Goal: Contribute content

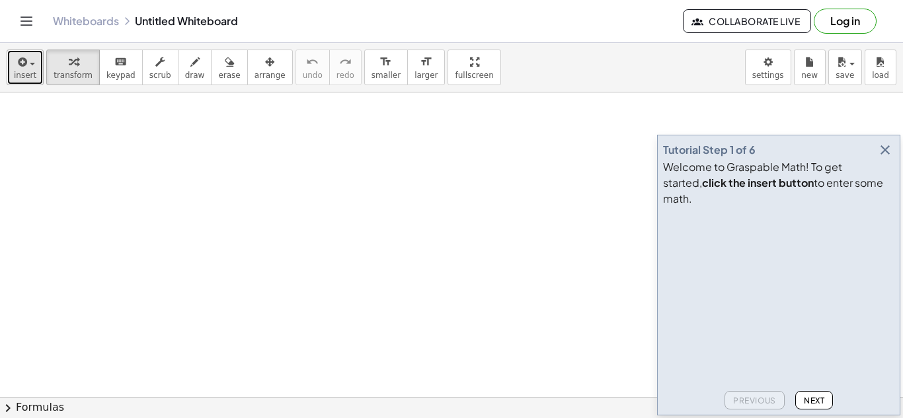
click at [40, 54] on button "insert" at bounding box center [25, 68] width 37 height 36
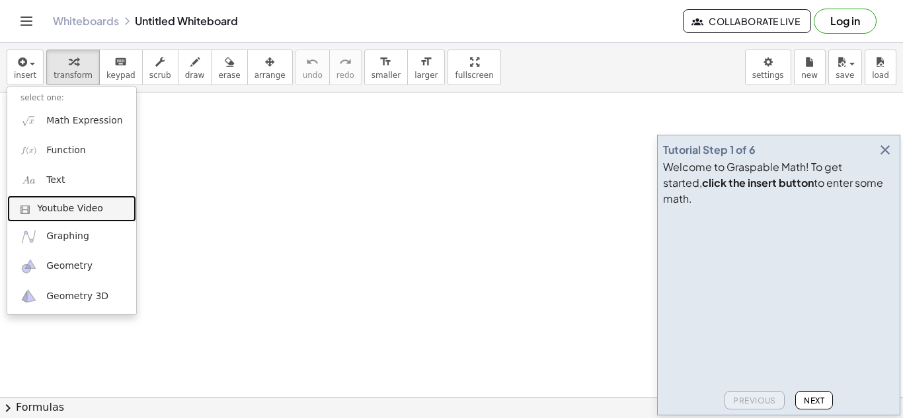
click at [78, 212] on span "Youtube Video" at bounding box center [70, 208] width 66 height 13
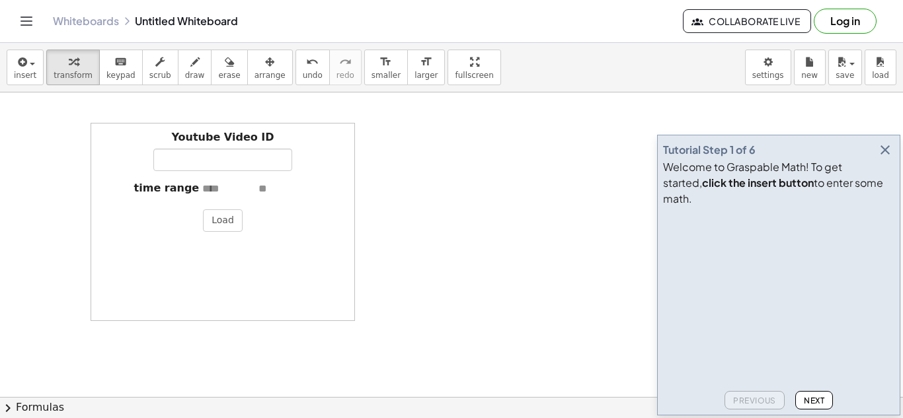
click at [106, 200] on div "Youtube Video ID time range Load" at bounding box center [223, 222] width 264 height 198
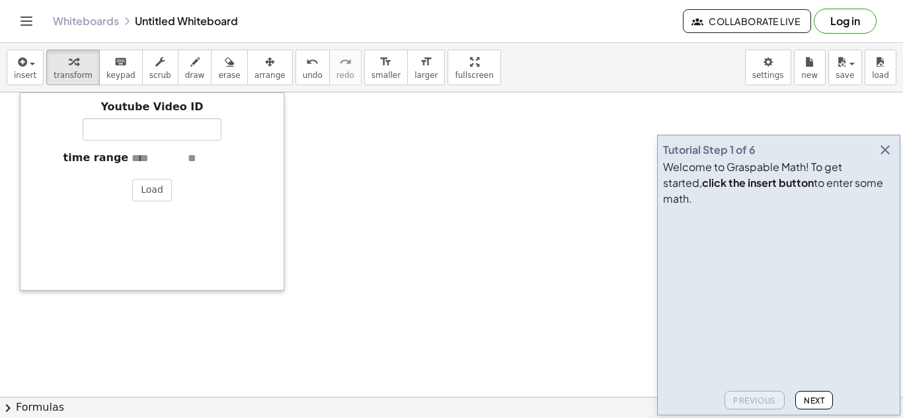
drag, startPoint x: 95, startPoint y: 202, endPoint x: 21, endPoint y: 161, distance: 84.4
click at [21, 161] on div at bounding box center [26, 192] width 13 height 198
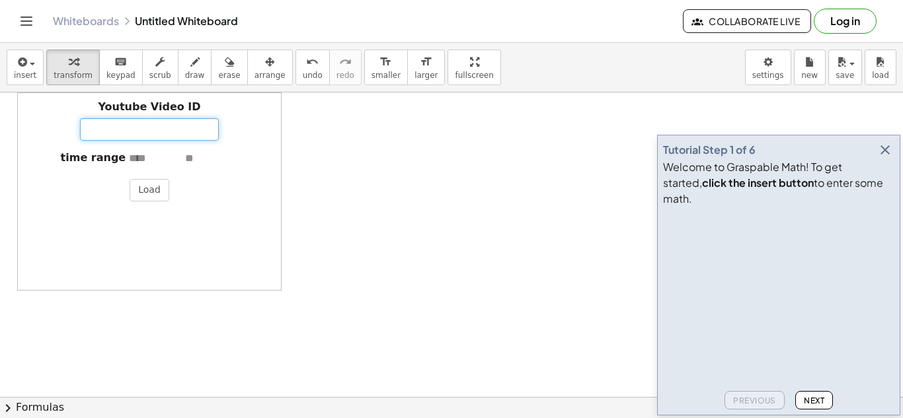
click at [182, 124] on input "Youtube Video ID" at bounding box center [149, 129] width 139 height 22
paste input "**********"
type input "**********"
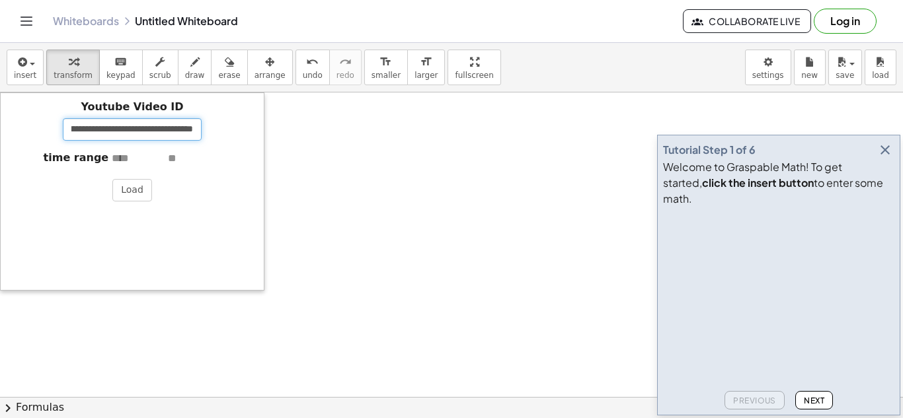
drag, startPoint x: 23, startPoint y: 174, endPoint x: 3, endPoint y: 173, distance: 20.5
click at [3, 173] on div at bounding box center [6, 192] width 13 height 198
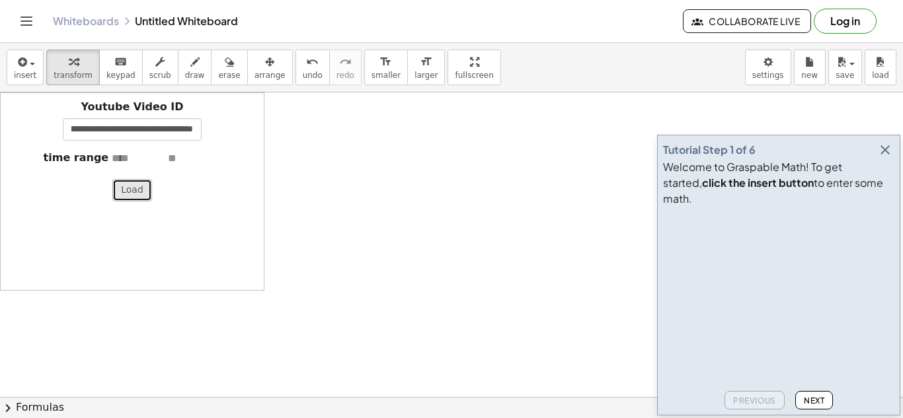
click at [132, 194] on button "Load" at bounding box center [132, 190] width 40 height 22
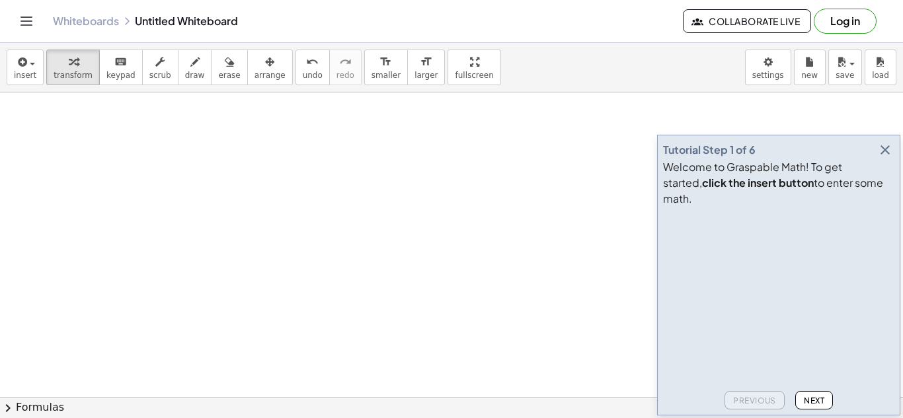
click at [876, 159] on button "button" at bounding box center [885, 150] width 19 height 19
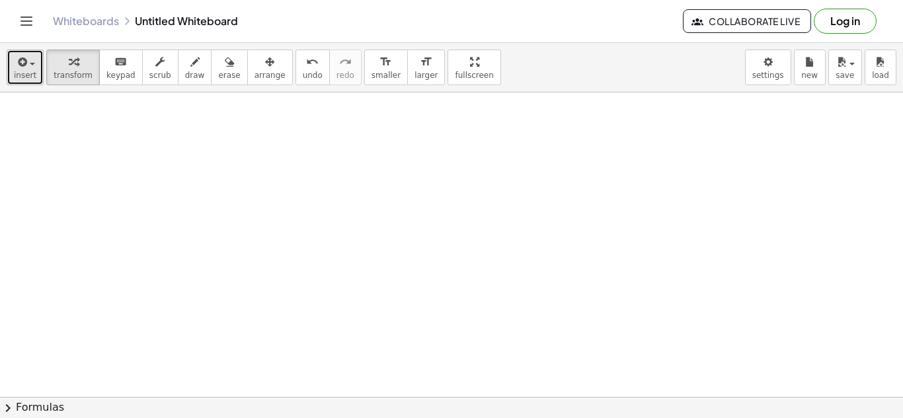
click at [24, 71] on span "insert" at bounding box center [25, 75] width 22 height 9
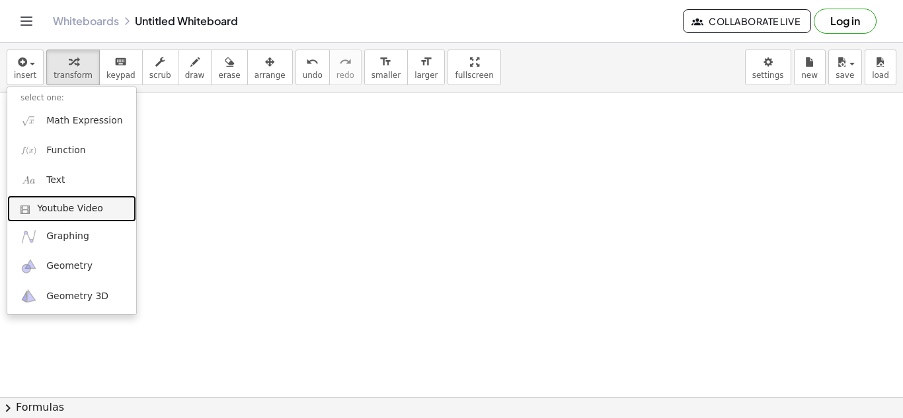
click at [78, 202] on span "Youtube Video" at bounding box center [70, 208] width 66 height 13
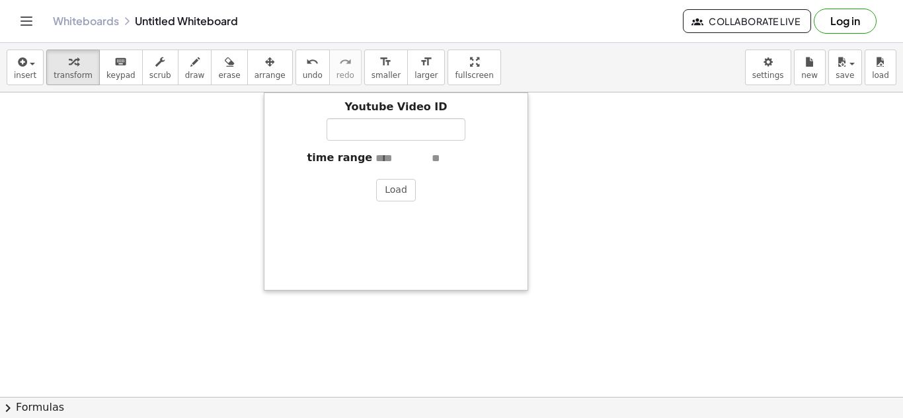
drag, startPoint x: 358, startPoint y: 210, endPoint x: 268, endPoint y: 163, distance: 102.0
click at [268, 163] on div at bounding box center [270, 192] width 13 height 198
click at [416, 126] on input "Youtube Video ID" at bounding box center [397, 129] width 139 height 22
paste input "**********"
type input "**********"
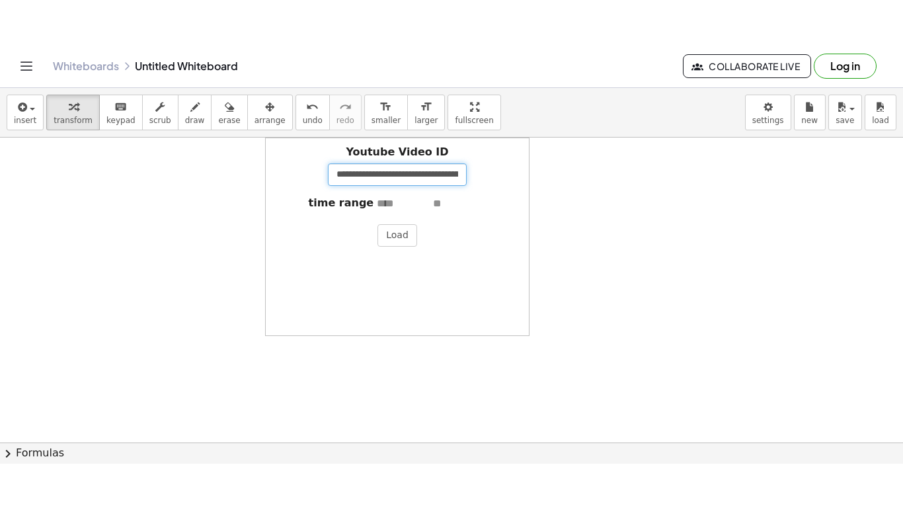
scroll to position [0, 83]
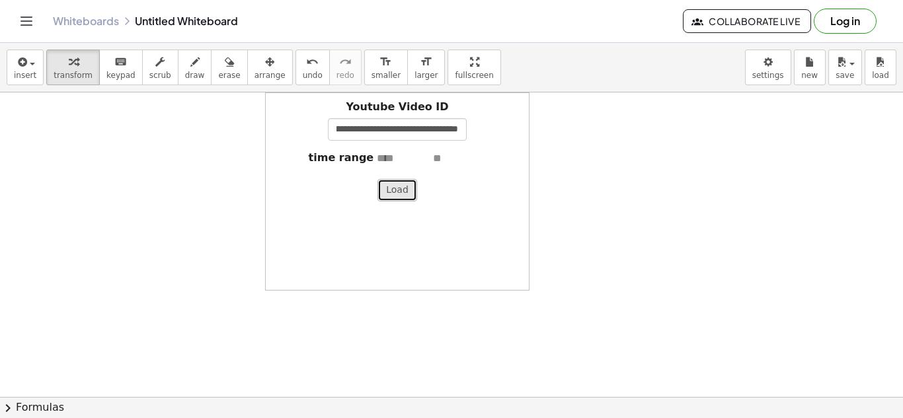
click at [409, 189] on button "Load" at bounding box center [397, 190] width 40 height 22
